Goal: Information Seeking & Learning: Learn about a topic

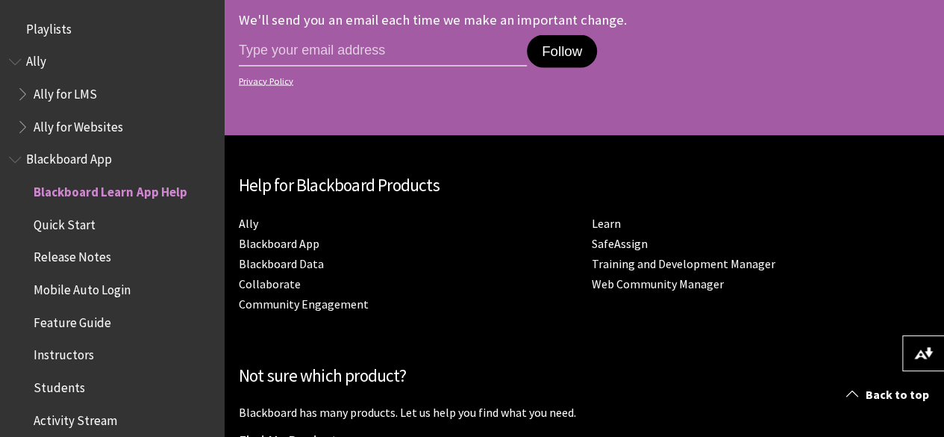
scroll to position [1621, 0]
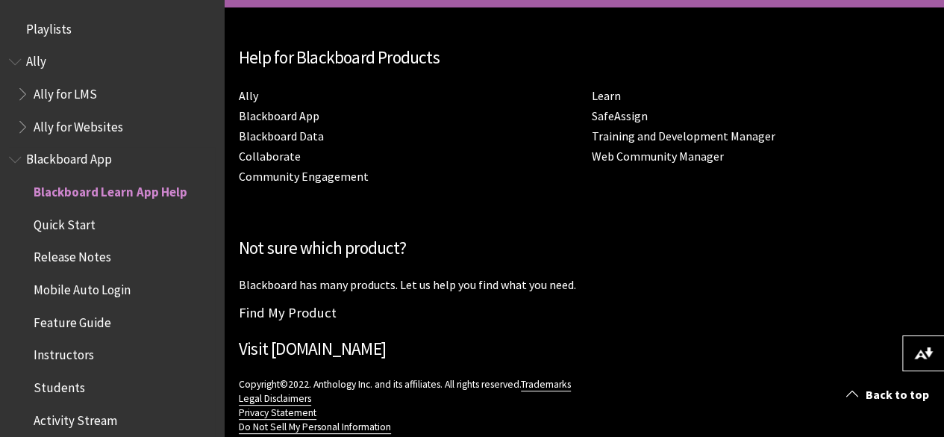
click at [46, 220] on span "Quick Start" at bounding box center [65, 222] width 62 height 20
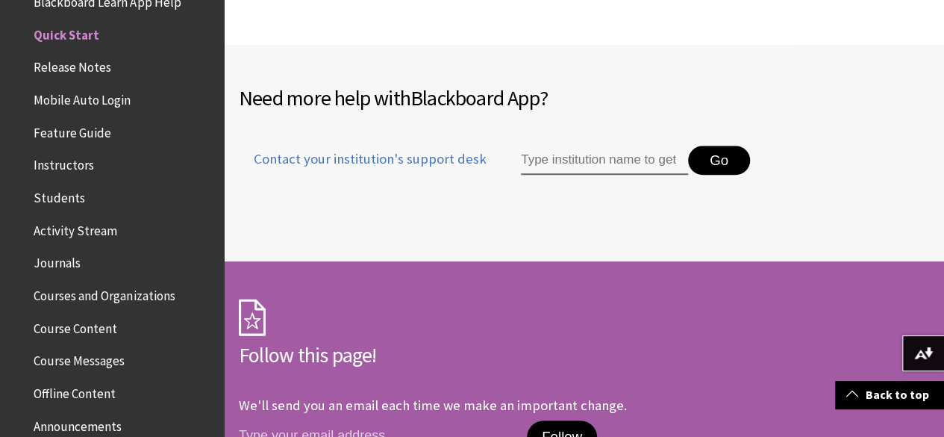
scroll to position [3248, 0]
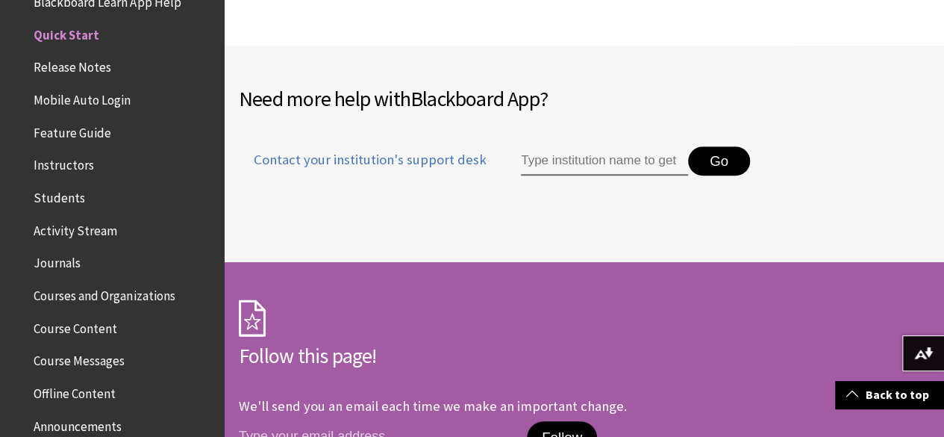
click at [84, 69] on span "Release Notes" at bounding box center [73, 65] width 78 height 20
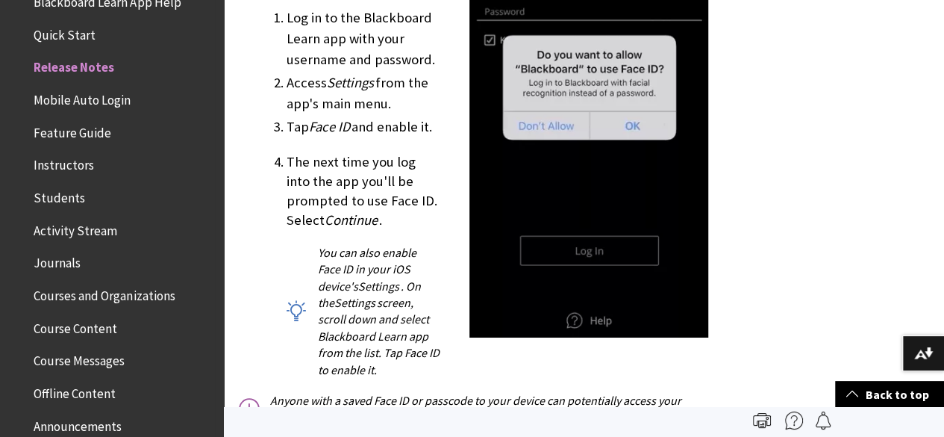
scroll to position [2526, 0]
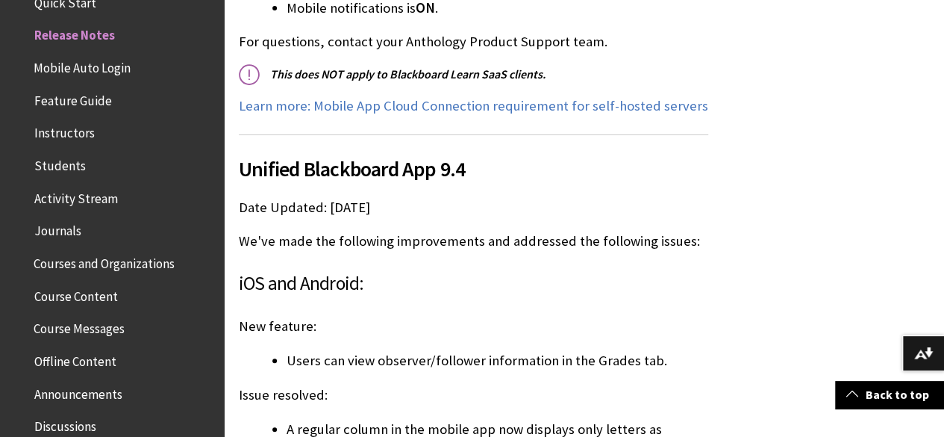
scroll to position [7686, 0]
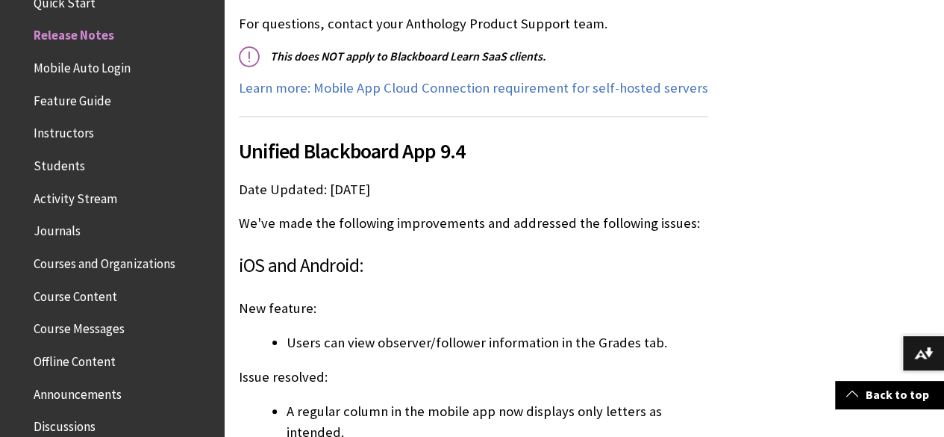
click at [82, 73] on span "Mobile Auto Login" at bounding box center [82, 65] width 97 height 20
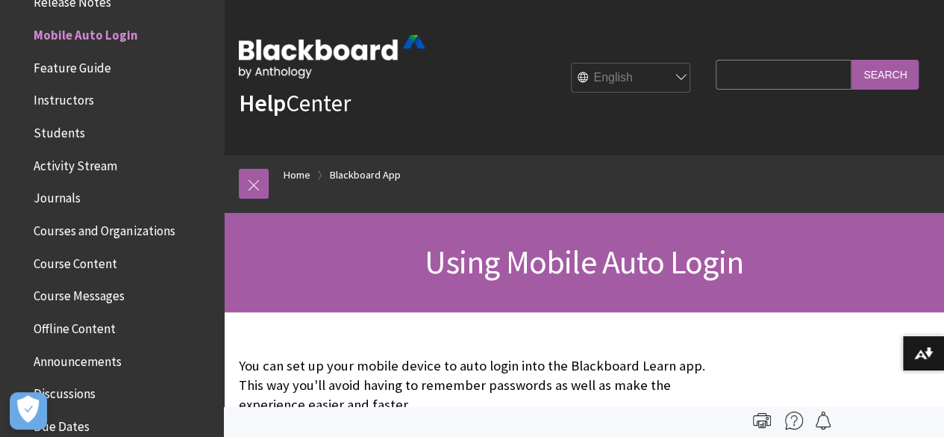
scroll to position [120, 0]
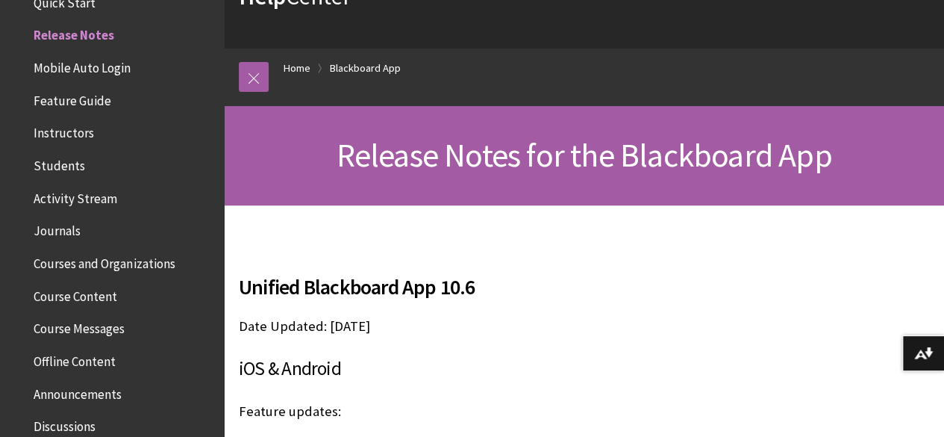
scroll to position [107, 0]
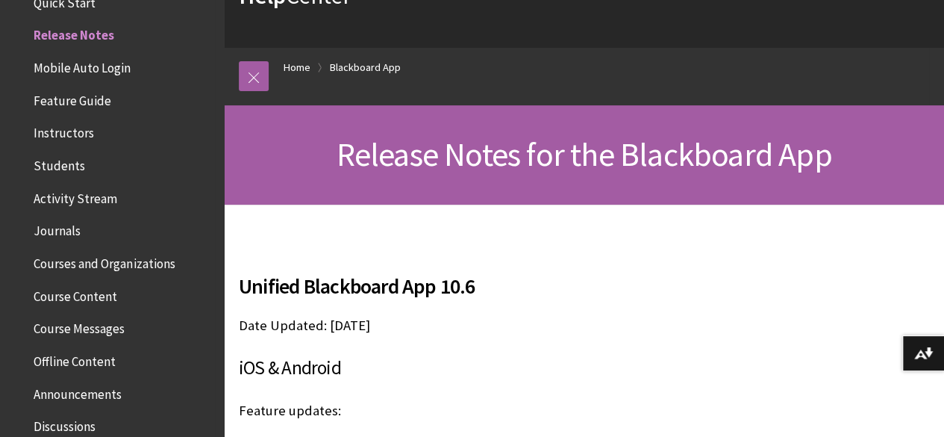
click at [117, 68] on span "Mobile Auto Login" at bounding box center [82, 65] width 97 height 20
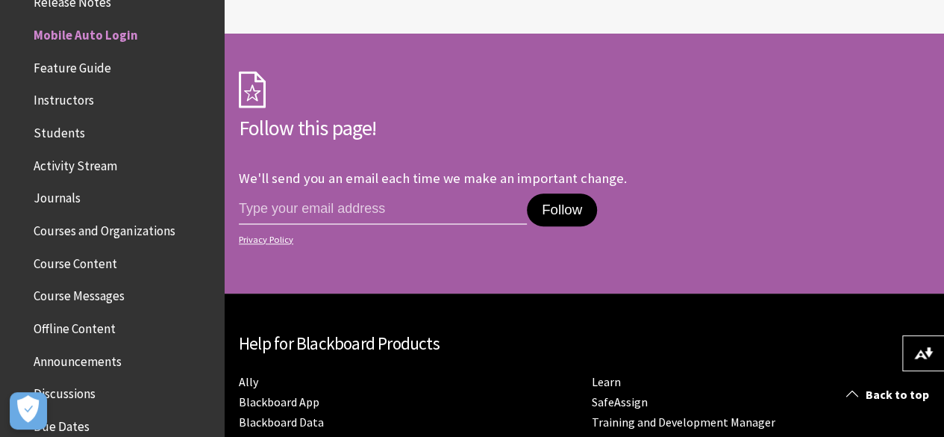
scroll to position [3400, 0]
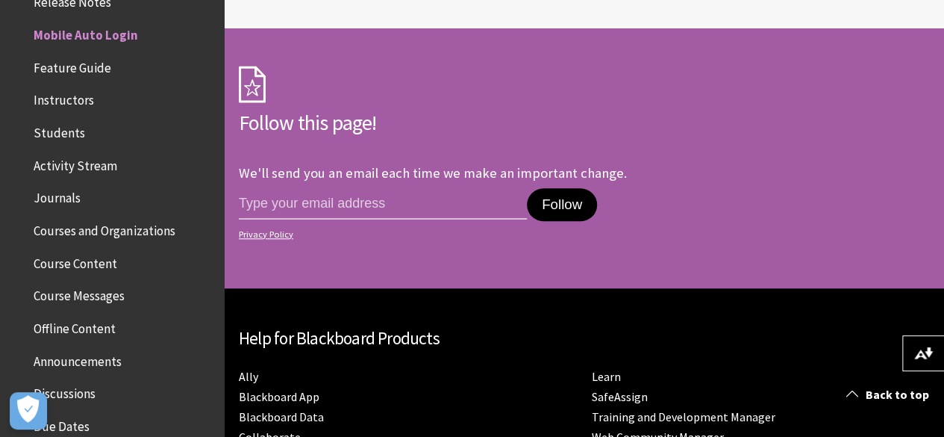
click at [87, 66] on span "Feature Guide" at bounding box center [73, 65] width 78 height 20
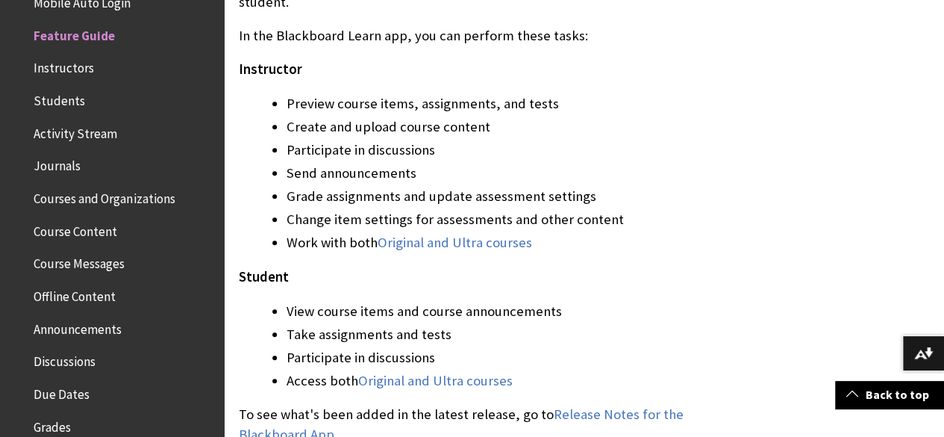
scroll to position [474, 0]
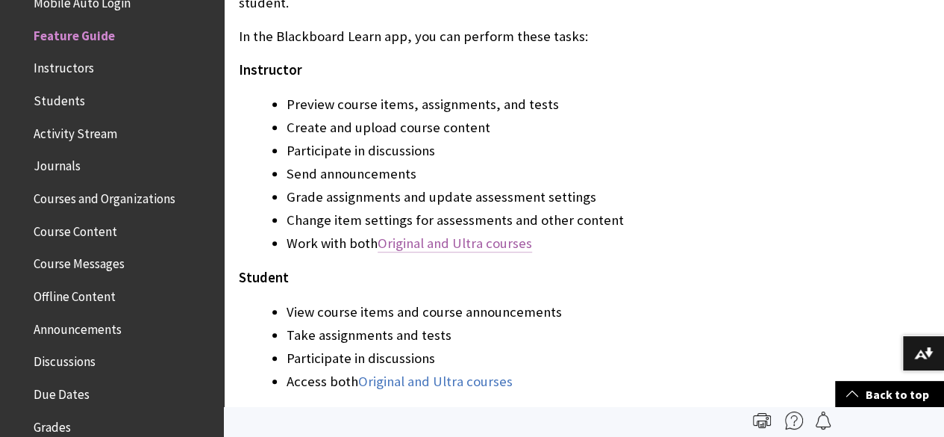
click at [436, 234] on link "Original and Ultra courses" at bounding box center [455, 243] width 155 height 18
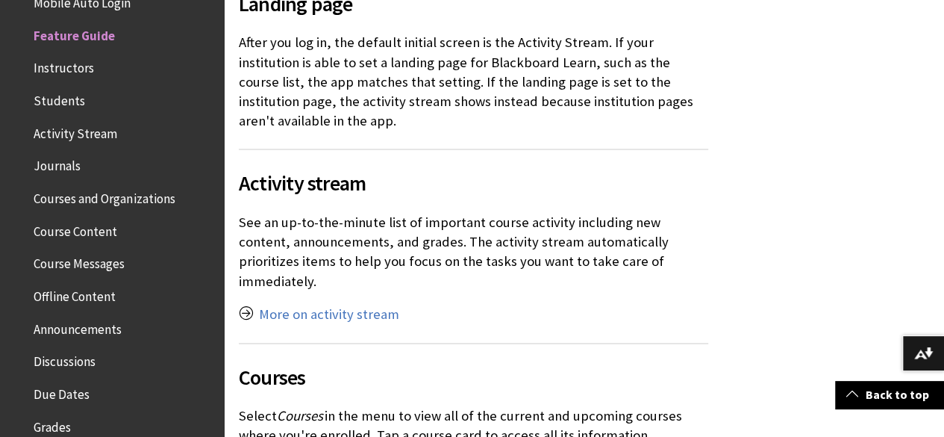
scroll to position [967, 0]
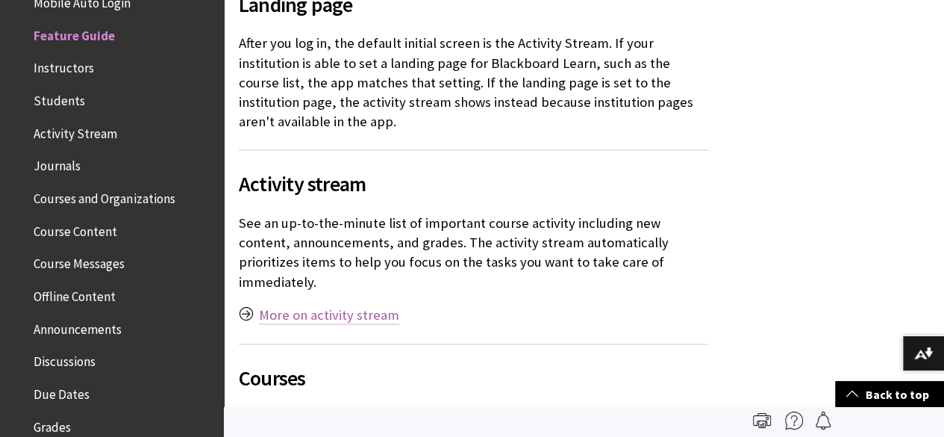
click at [308, 306] on link "More on activity stream" at bounding box center [329, 315] width 140 height 18
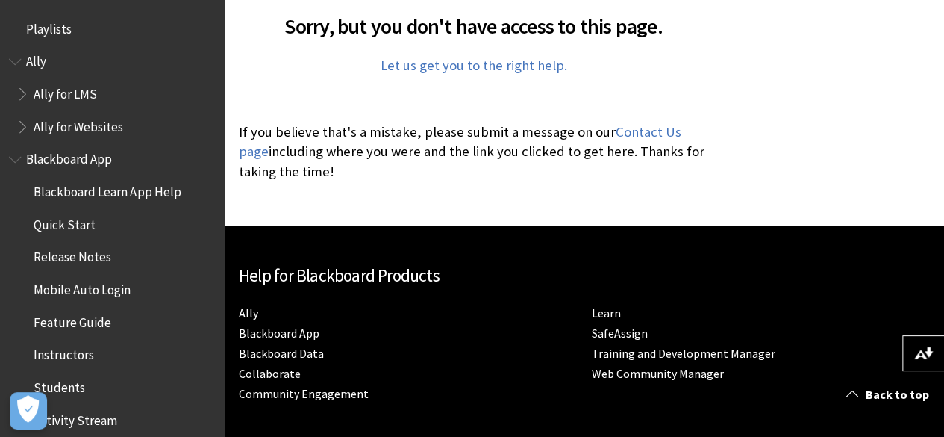
scroll to position [368, 0]
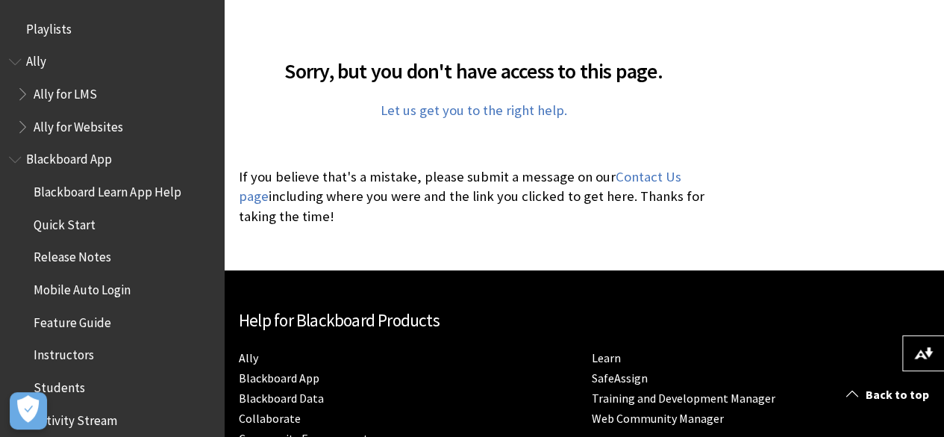
scroll to position [327, 0]
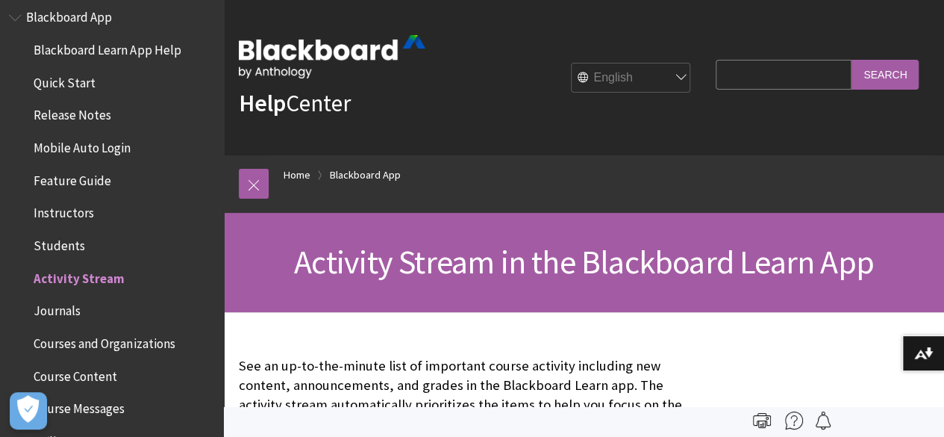
scroll to position [136, 0]
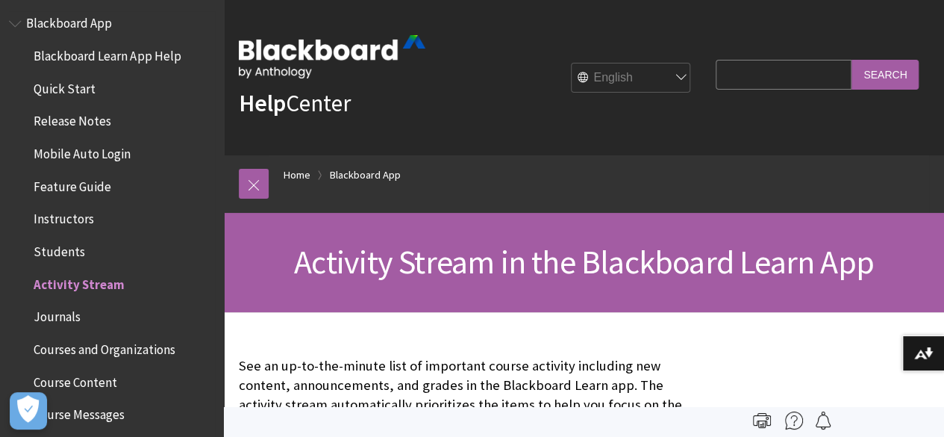
click at [85, 184] on span "Feature Guide" at bounding box center [73, 184] width 78 height 20
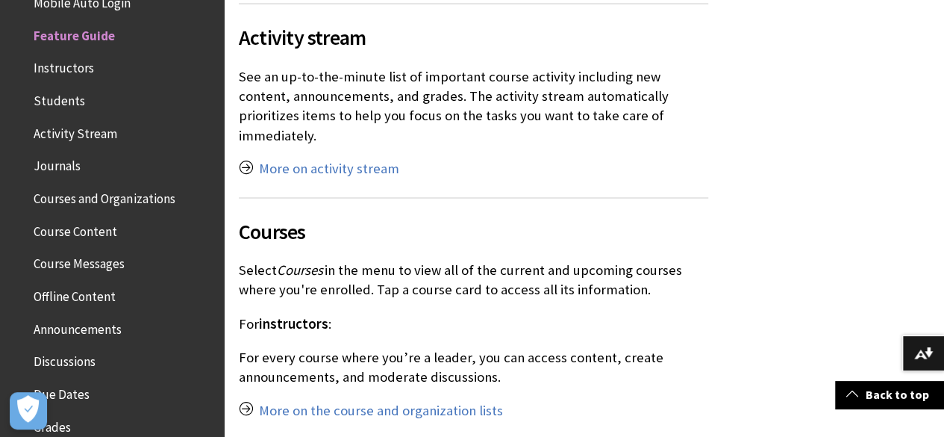
scroll to position [1112, 0]
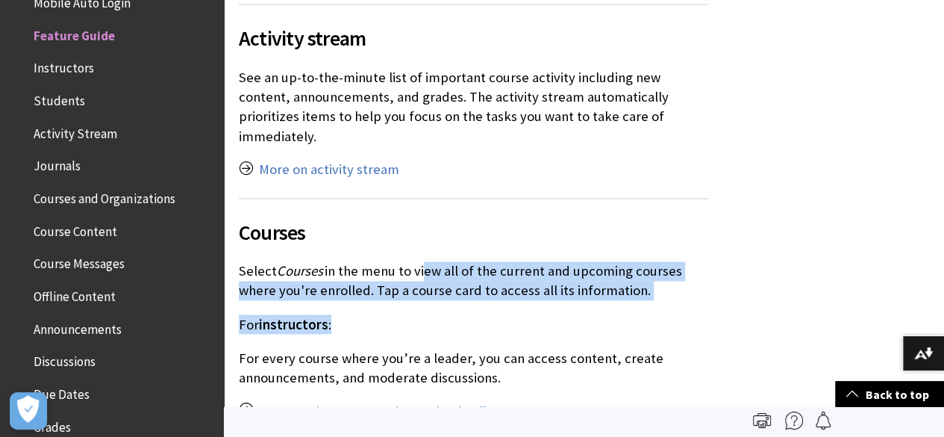
drag, startPoint x: 328, startPoint y: 261, endPoint x: 420, endPoint y: 240, distance: 93.6
click at [420, 261] on p "Select Courses in the menu to view all of the current and upcoming courses wher…" at bounding box center [474, 280] width 470 height 39
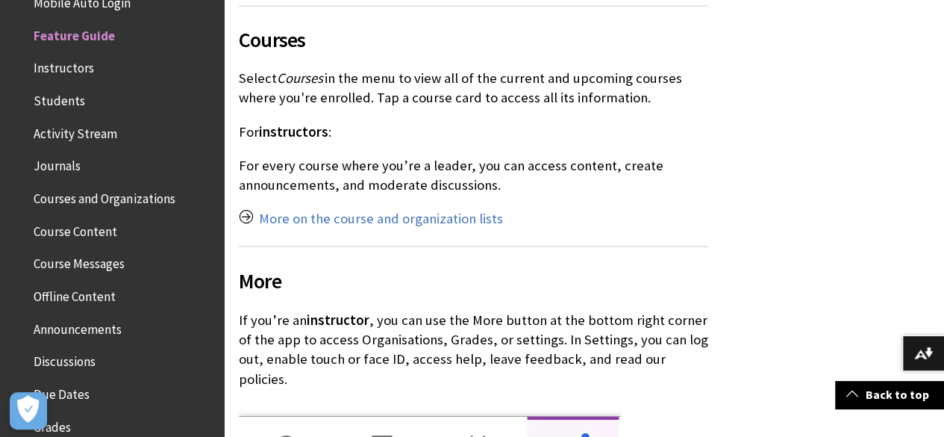
scroll to position [1312, 0]
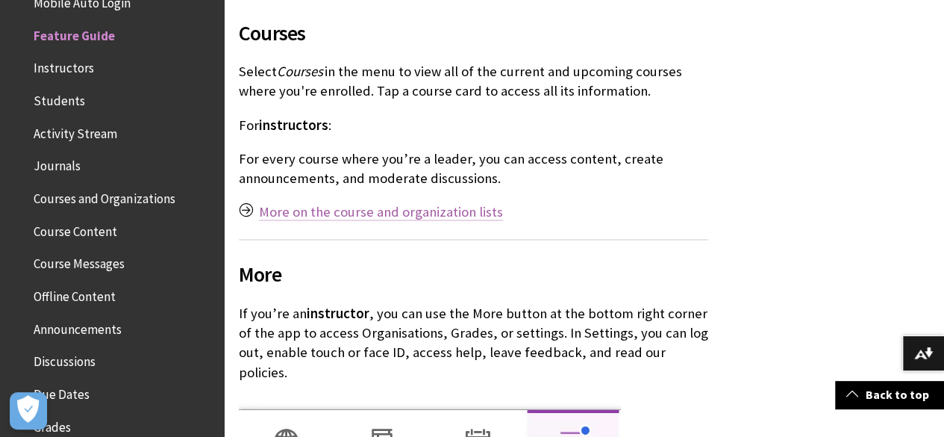
click at [340, 202] on link "More on the course and organization lists" at bounding box center [381, 211] width 244 height 18
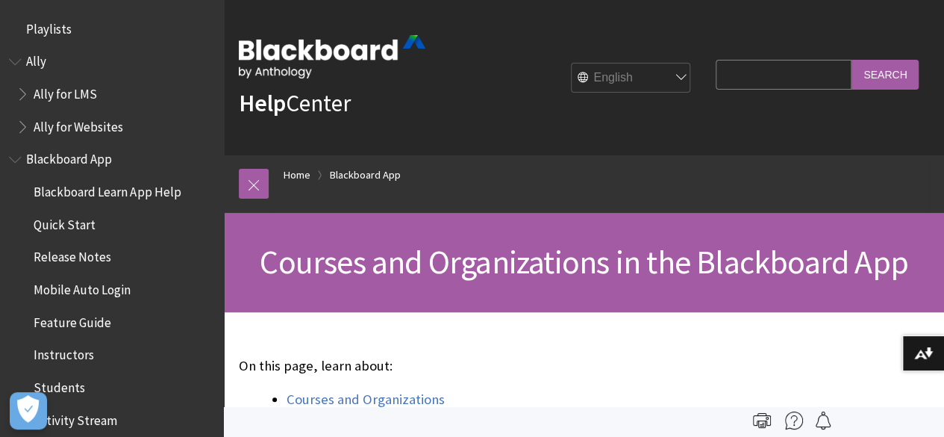
scroll to position [450, 0]
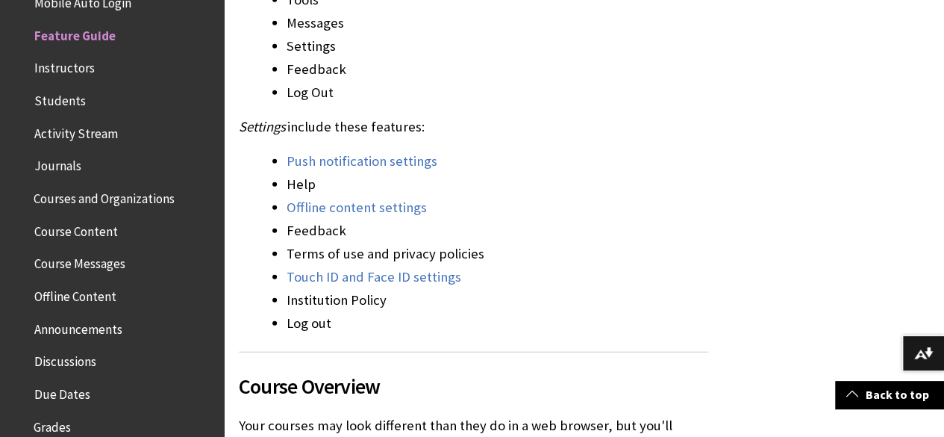
scroll to position [1974, 0]
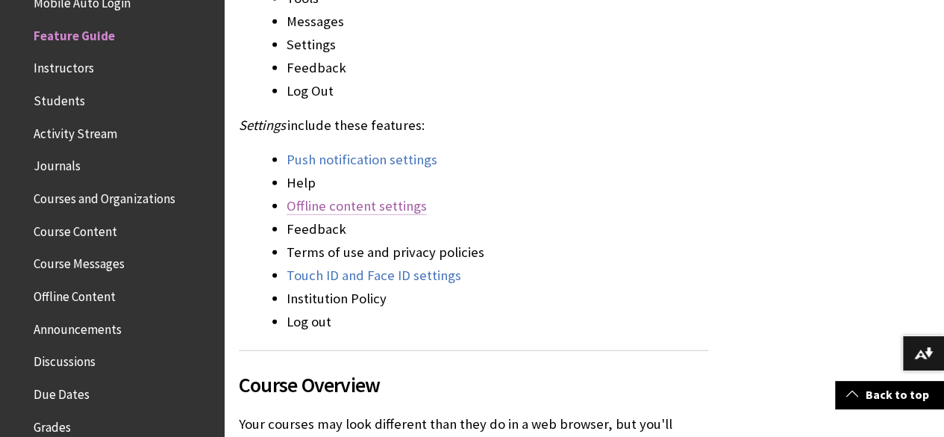
click at [334, 197] on link "Offline content settings" at bounding box center [357, 206] width 140 height 18
click at [339, 266] on link "Touch ID and Face ID settings" at bounding box center [374, 275] width 175 height 18
click at [385, 151] on link "Push notification settings" at bounding box center [362, 160] width 151 height 18
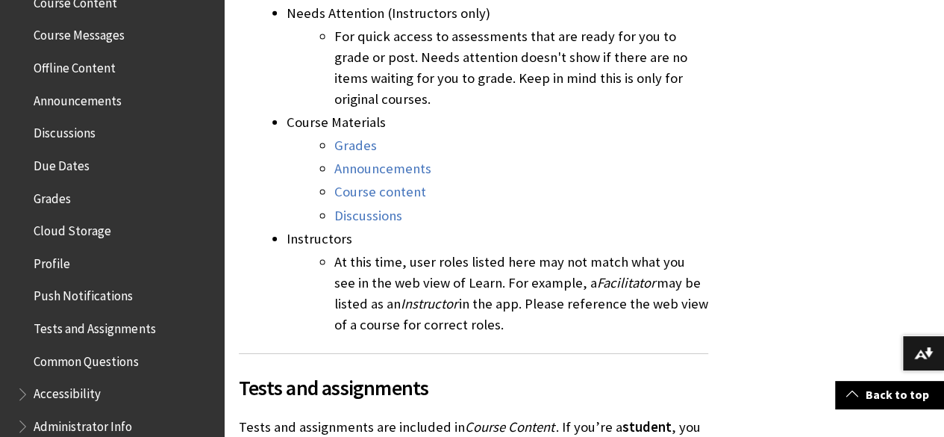
scroll to position [517, 0]
click at [115, 278] on ul "Blackboard Learn App Help Quick Start Release Notes Mobile Auto Login Feature G…" at bounding box center [112, 50] width 206 height 775
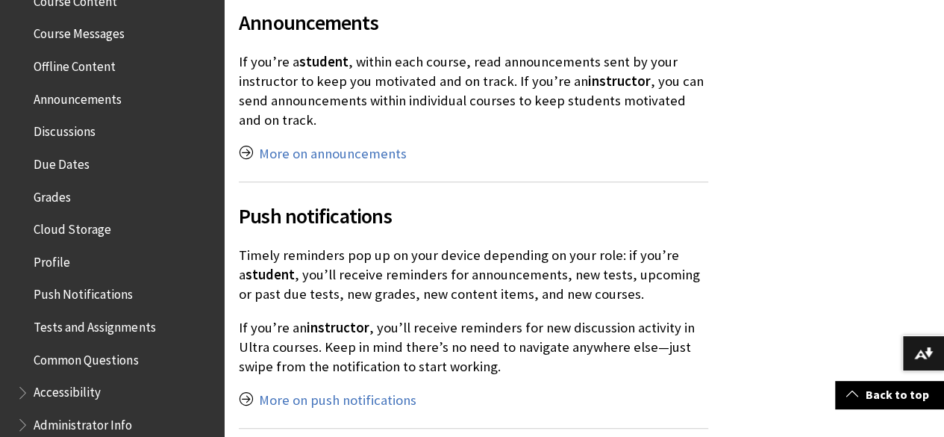
scroll to position [3394, 0]
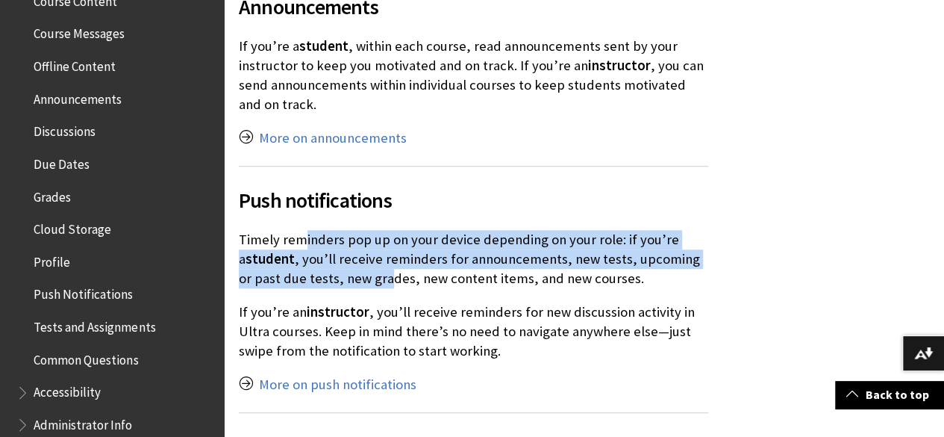
drag, startPoint x: 299, startPoint y: 174, endPoint x: 372, endPoint y: 222, distance: 87.8
click at [372, 230] on p "Timely reminders pop up on your device depending on your role: if you’re a stud…" at bounding box center [474, 259] width 470 height 59
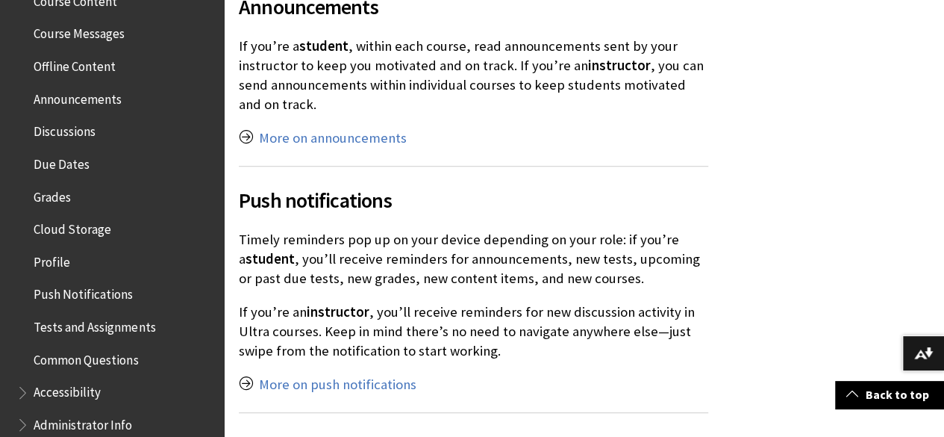
click at [387, 230] on p "Timely reminders pop up on your device depending on your role: if you’re a stud…" at bounding box center [474, 259] width 470 height 59
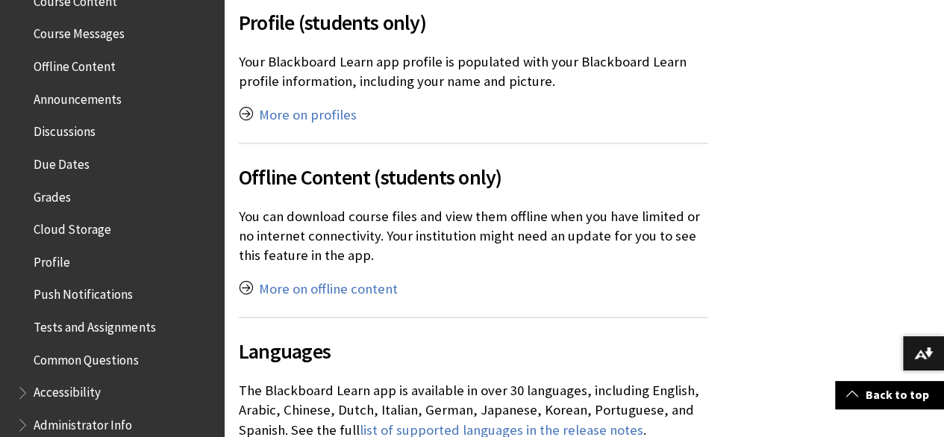
scroll to position [3823, 0]
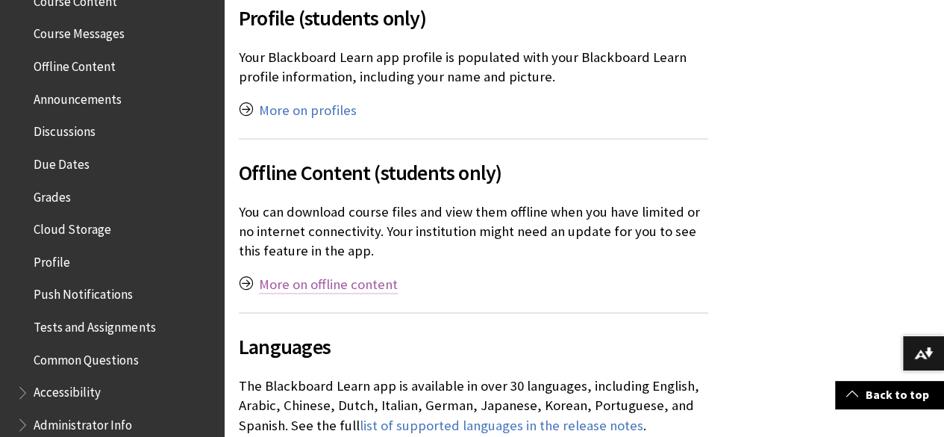
click at [387, 275] on link "More on offline content" at bounding box center [328, 284] width 139 height 18
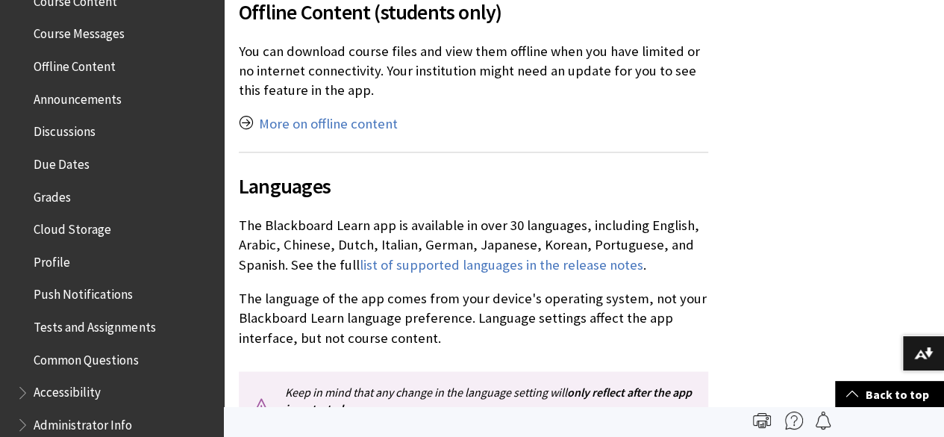
scroll to position [3982, 0]
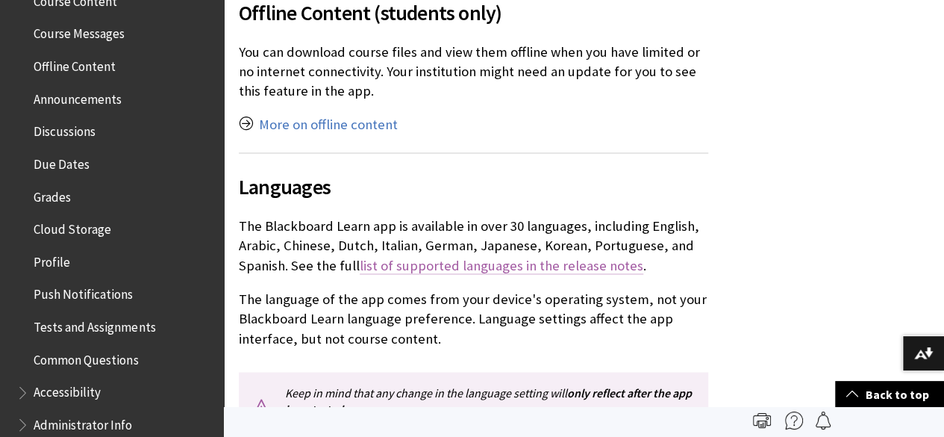
click at [411, 256] on link "list of supported languages in the release notes" at bounding box center [502, 265] width 284 height 18
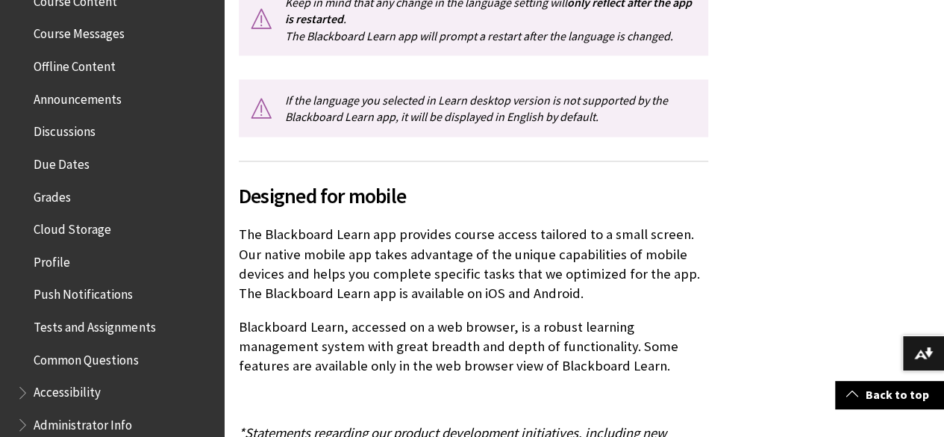
scroll to position [4373, 0]
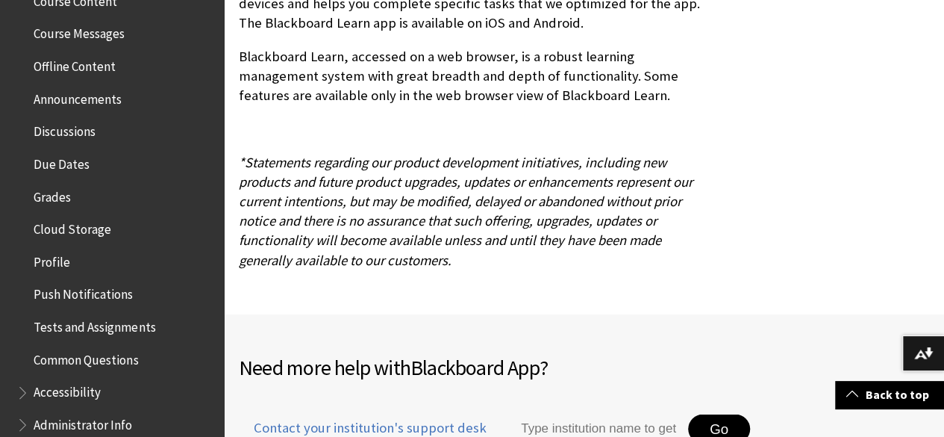
scroll to position [4651, 0]
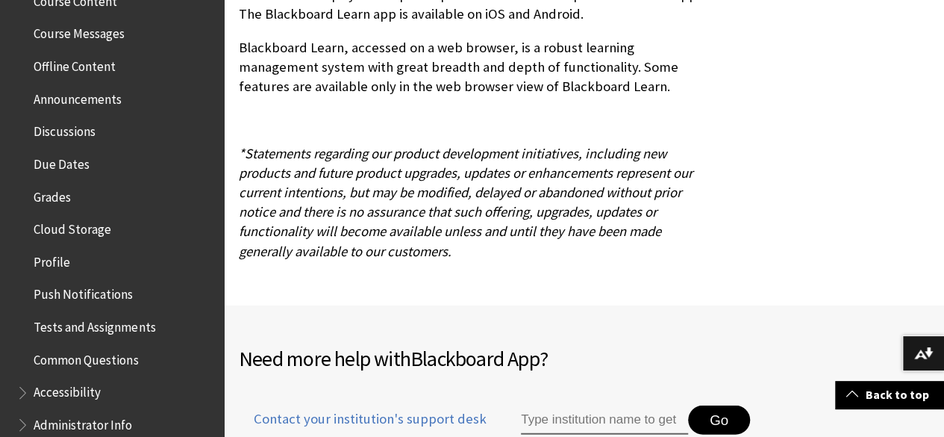
drag, startPoint x: 349, startPoint y: 252, endPoint x: 278, endPoint y: 171, distance: 107.4
click at [278, 171] on span "*Statements regarding our product development initiatives, including new produc…" at bounding box center [466, 202] width 454 height 115
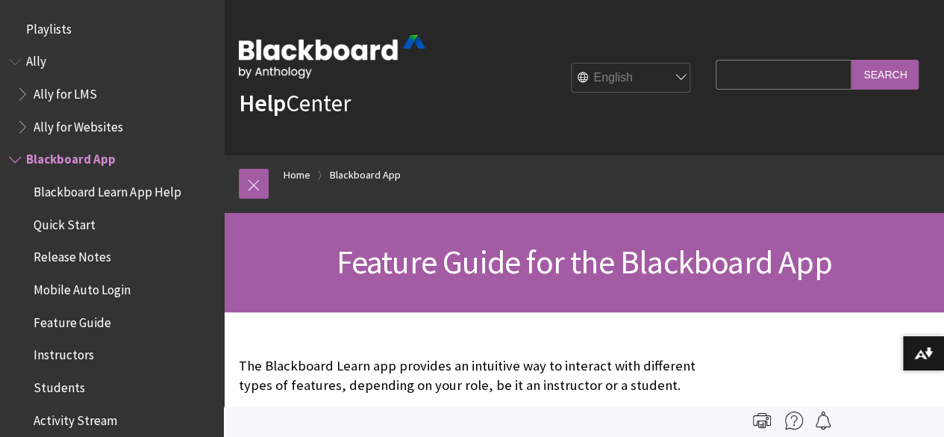
scroll to position [60, 0]
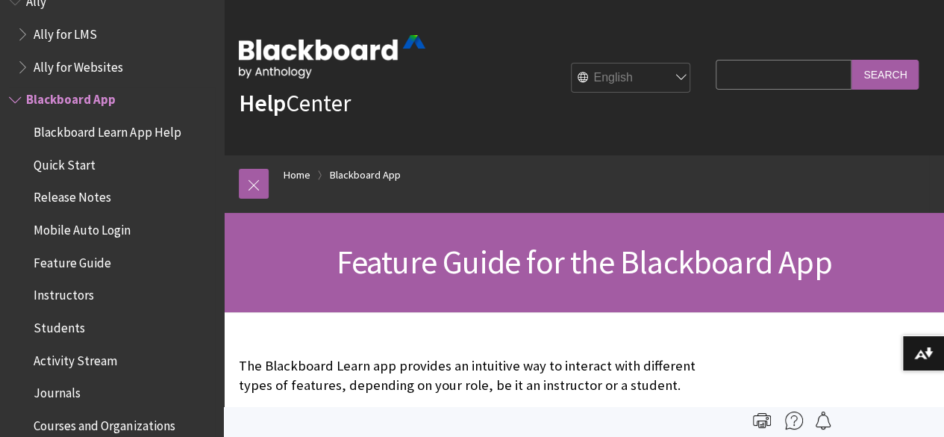
click at [93, 262] on span "Feature Guide" at bounding box center [73, 260] width 78 height 20
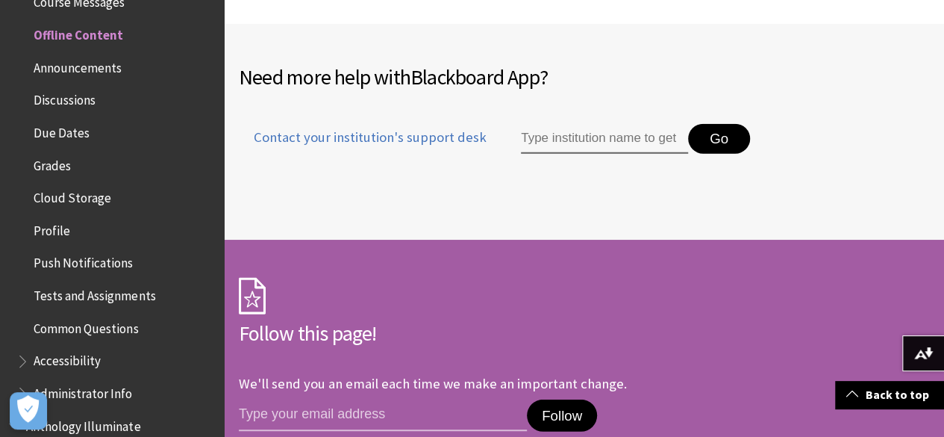
scroll to position [4606, 0]
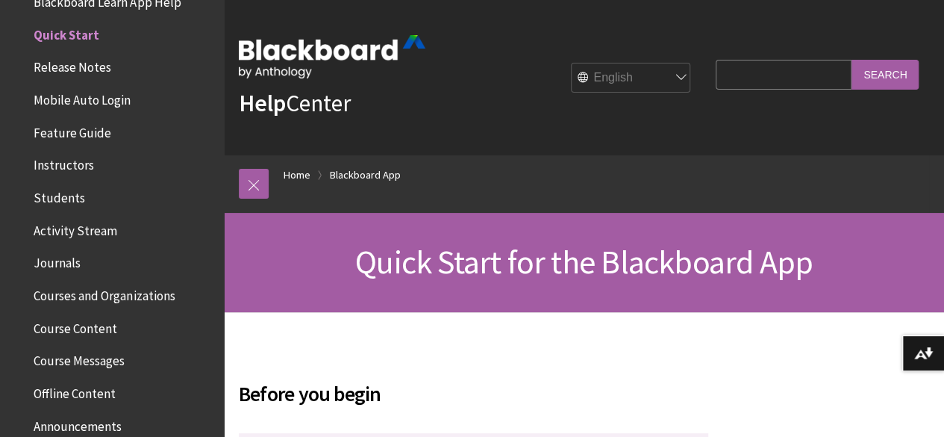
scroll to position [316, 0]
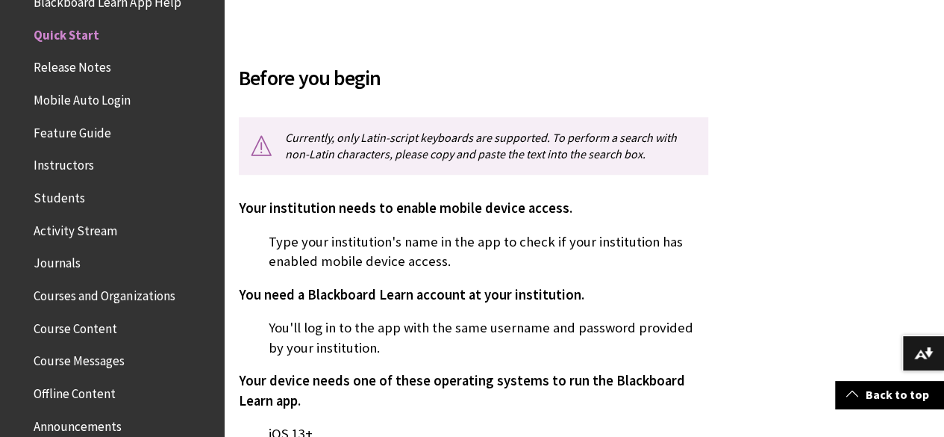
click at [339, 216] on p "Your institution needs to enable mobile device access." at bounding box center [474, 208] width 470 height 19
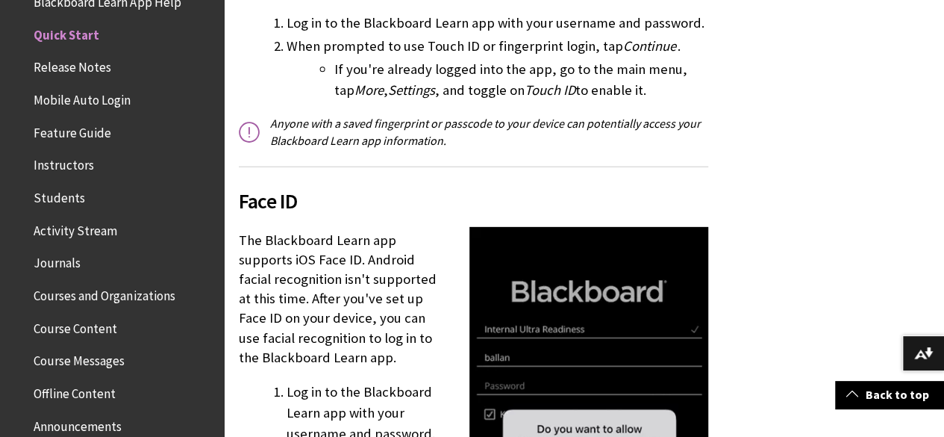
scroll to position [2373, 0]
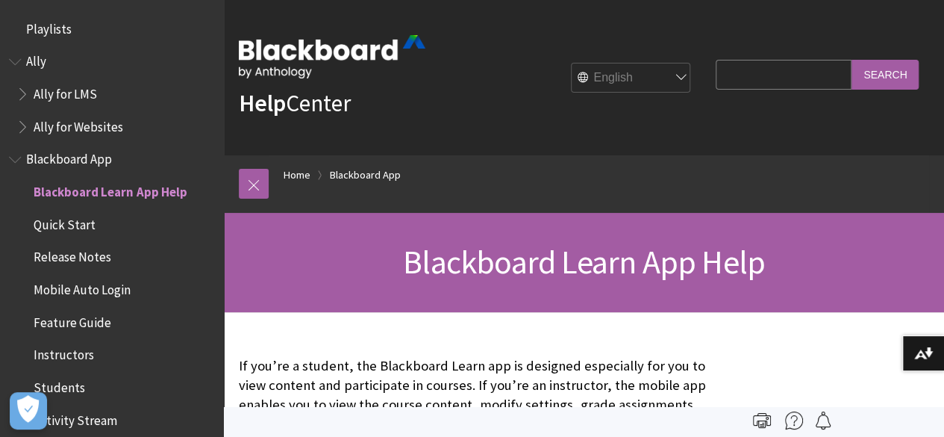
scroll to position [157, 0]
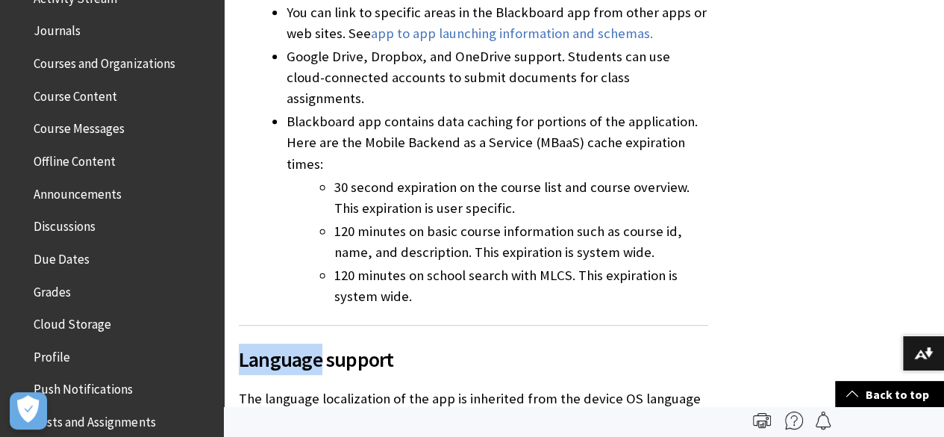
scroll to position [31551, 0]
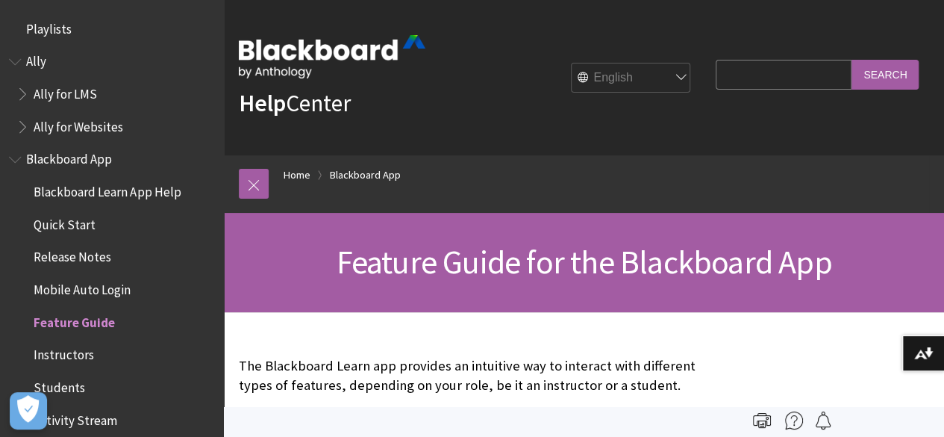
scroll to position [287, 0]
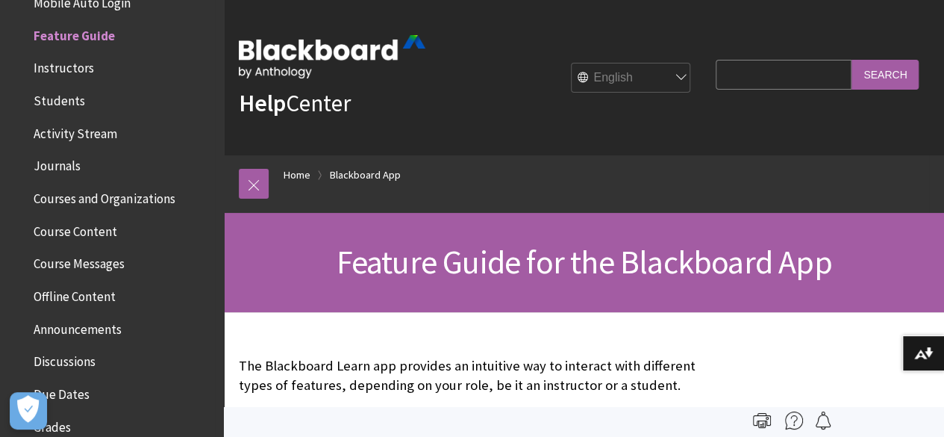
click at [72, 73] on span "Instructors" at bounding box center [64, 66] width 60 height 20
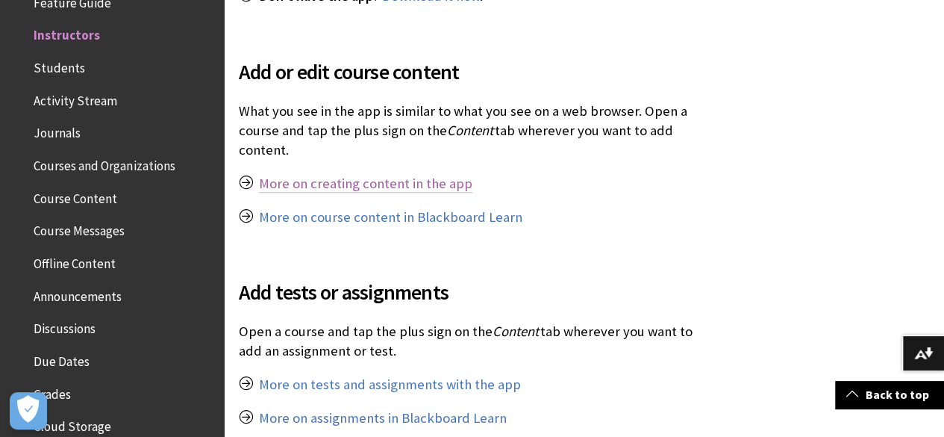
scroll to position [795, 0]
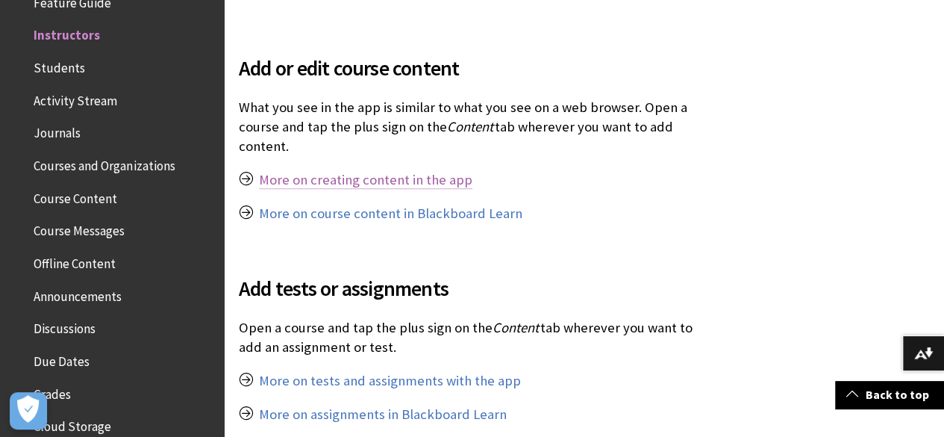
click at [402, 175] on link "More on creating content in the app" at bounding box center [365, 180] width 213 height 18
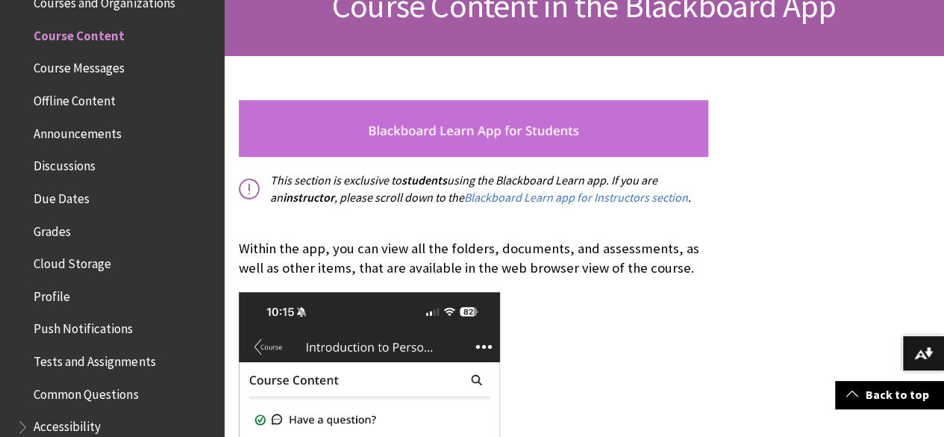
scroll to position [257, 0]
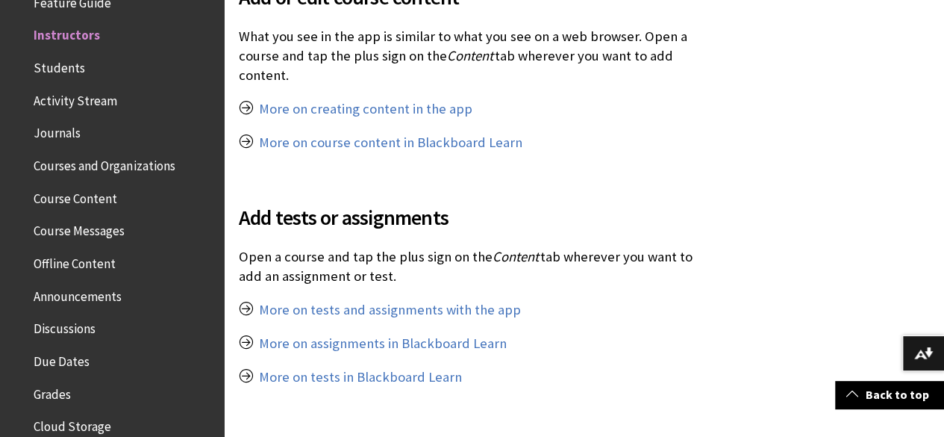
scroll to position [888, 0]
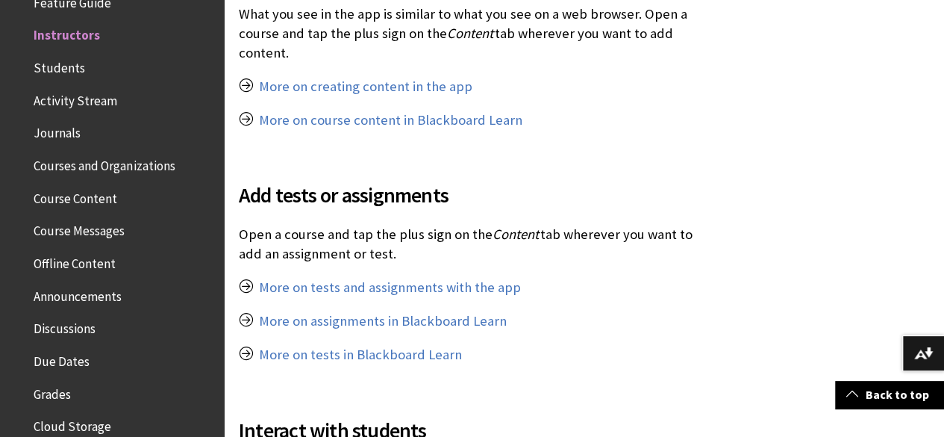
click at [348, 188] on span "Add tests or assignments" at bounding box center [474, 194] width 470 height 31
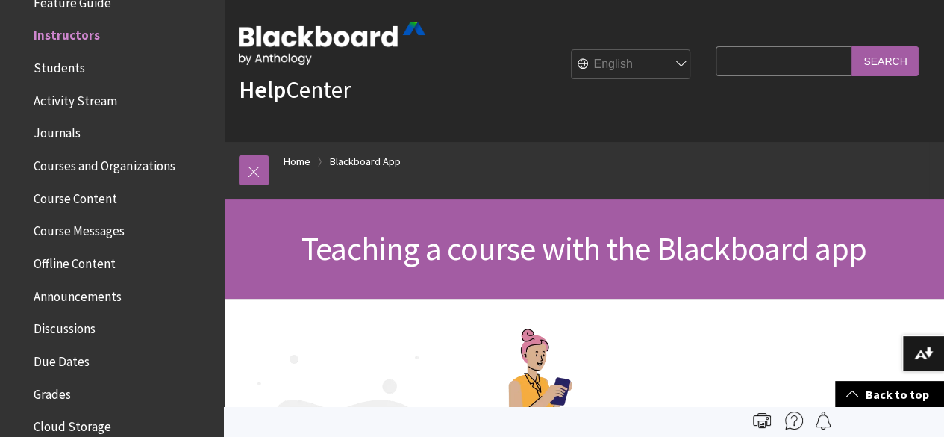
scroll to position [0, 0]
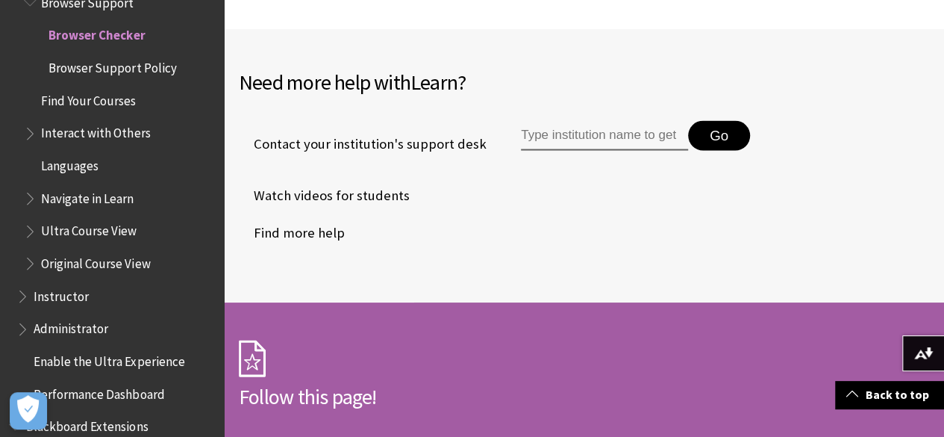
scroll to position [1458, 0]
